Goal: Task Accomplishment & Management: Manage account settings

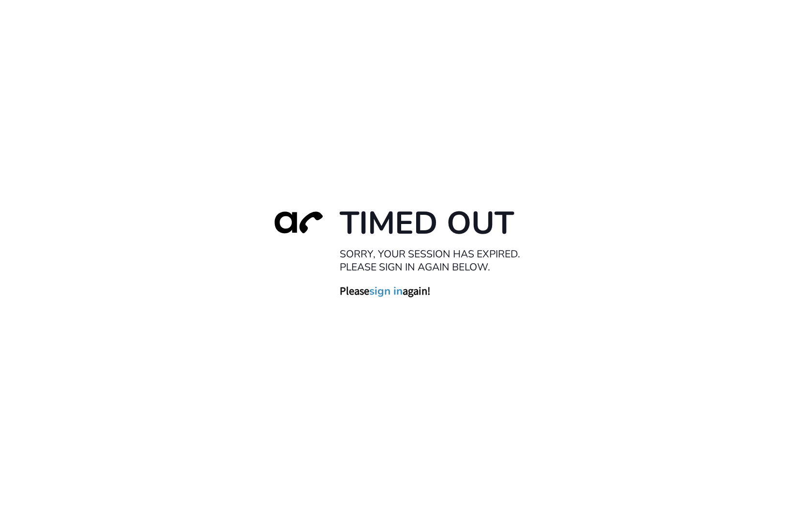
click at [389, 291] on link "sign in" at bounding box center [386, 291] width 33 height 14
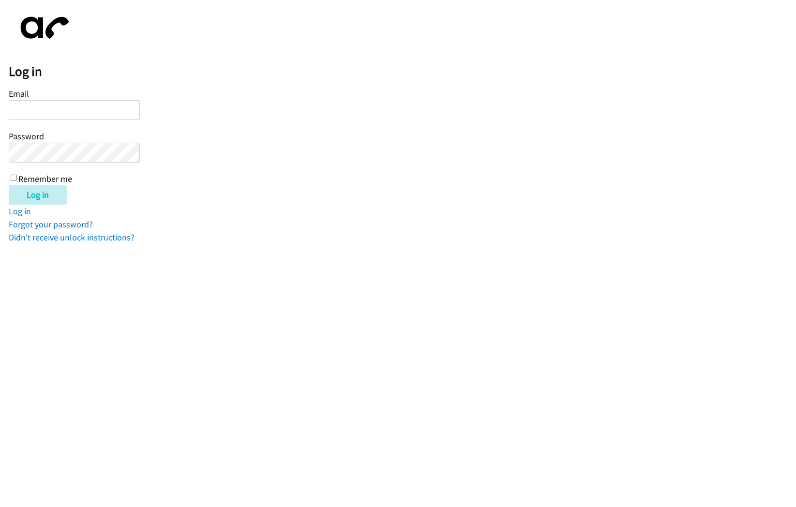
click at [74, 107] on input "Email" at bounding box center [74, 110] width 131 height 20
click at [84, 112] on input "Email" at bounding box center [74, 110] width 131 height 20
click at [100, 106] on input "Email" at bounding box center [74, 110] width 131 height 20
type input "[PERSON_NAME][EMAIL_ADDRESS][DOMAIN_NAME]"
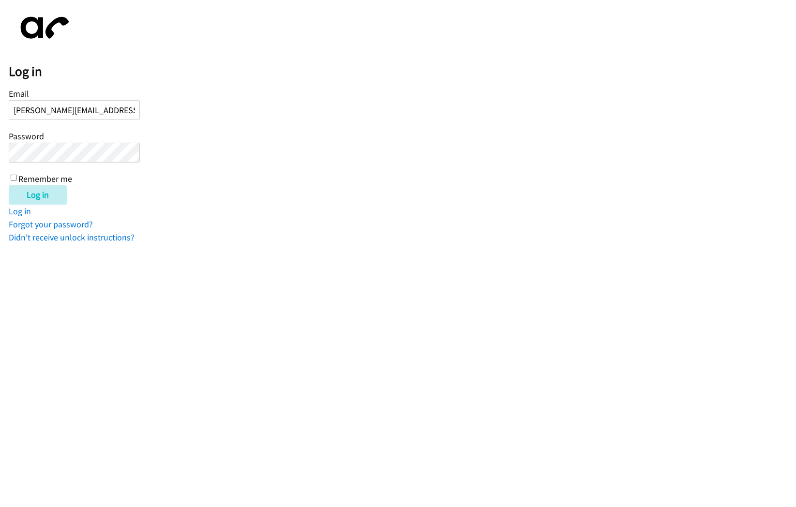
click at [9, 185] on input "Log in" at bounding box center [38, 194] width 58 height 19
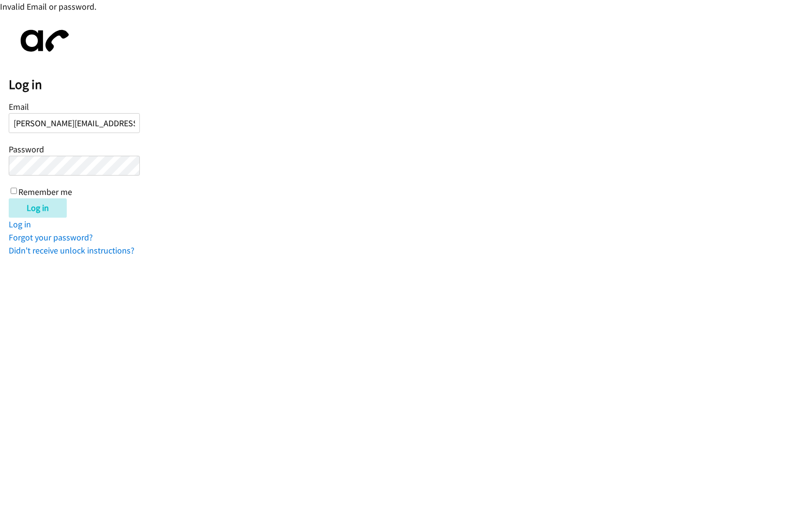
click at [74, 136] on div "Email [PERSON_NAME][EMAIL_ADDRESS][DOMAIN_NAME] Password Remember me" at bounding box center [74, 148] width 131 height 99
click at [285, 138] on form "Email [PERSON_NAME][EMAIL_ADDRESS][DOMAIN_NAME] Password Remember me Log in" at bounding box center [402, 158] width 787 height 119
click at [49, 202] on input "Log in" at bounding box center [38, 207] width 58 height 19
